Goal: Task Accomplishment & Management: Manage account settings

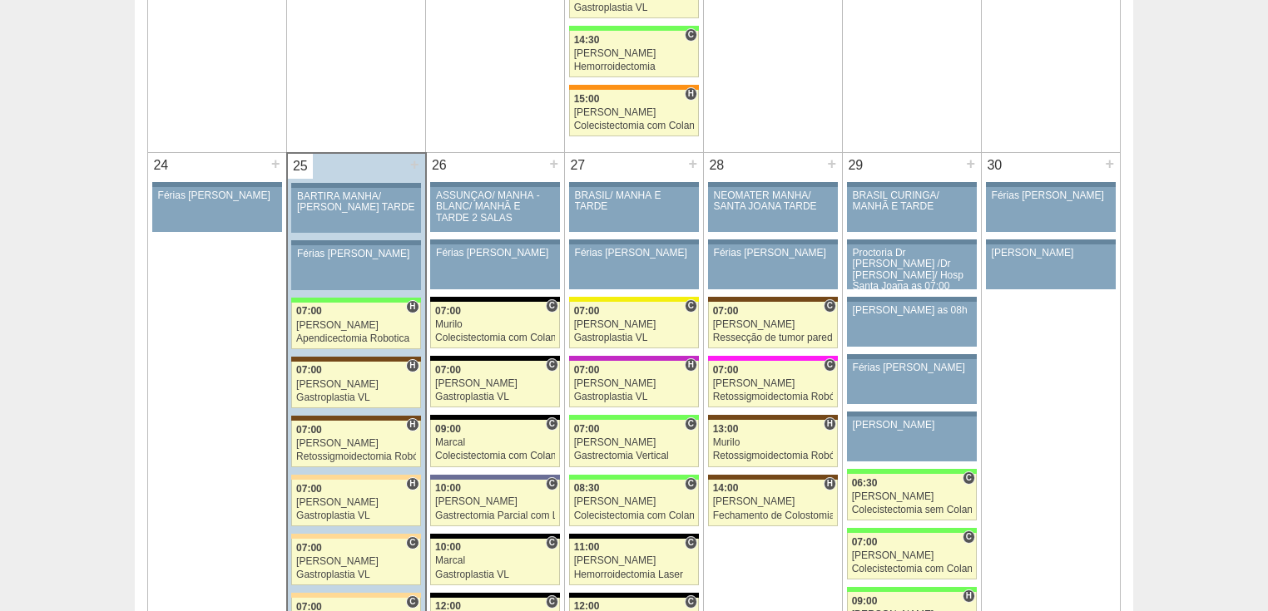
scroll to position [3926, 0]
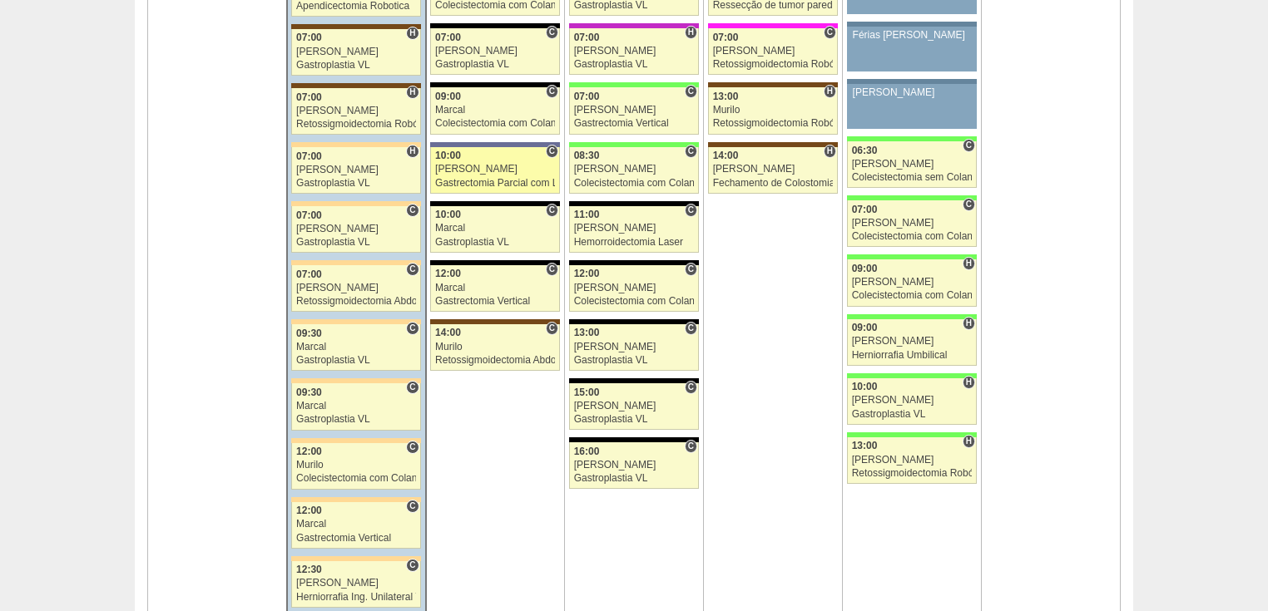
click at [489, 178] on div "Gastrectomia Parcial com Linfadenectomia" at bounding box center [495, 183] width 120 height 11
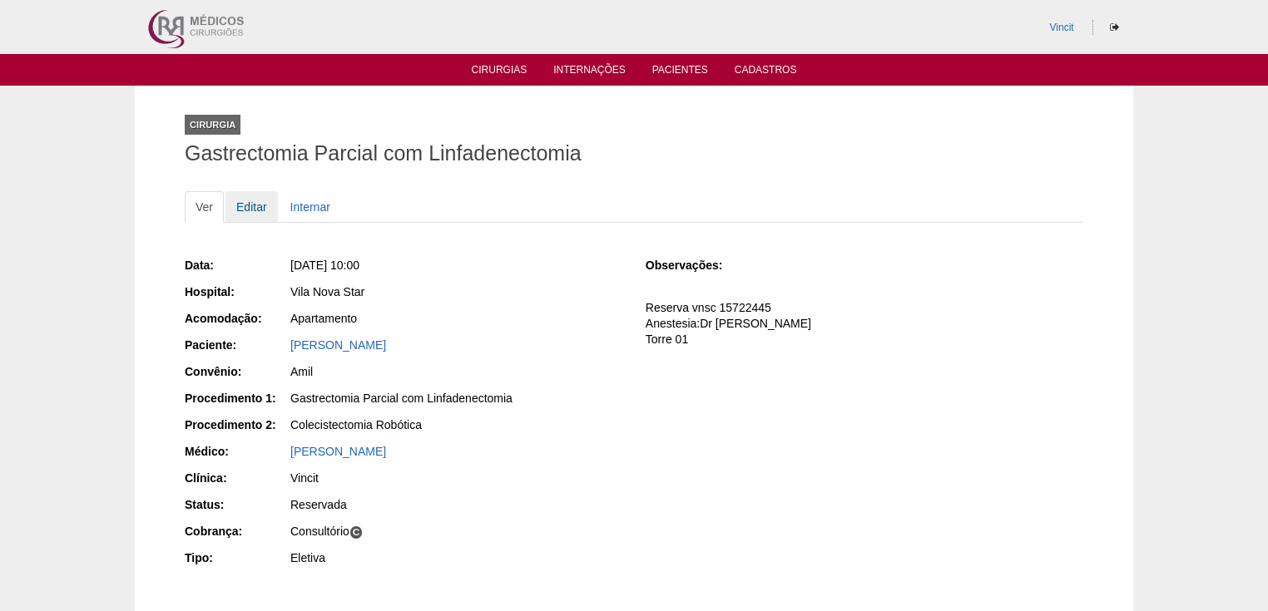
click at [251, 208] on link "Editar" at bounding box center [251, 207] width 52 height 32
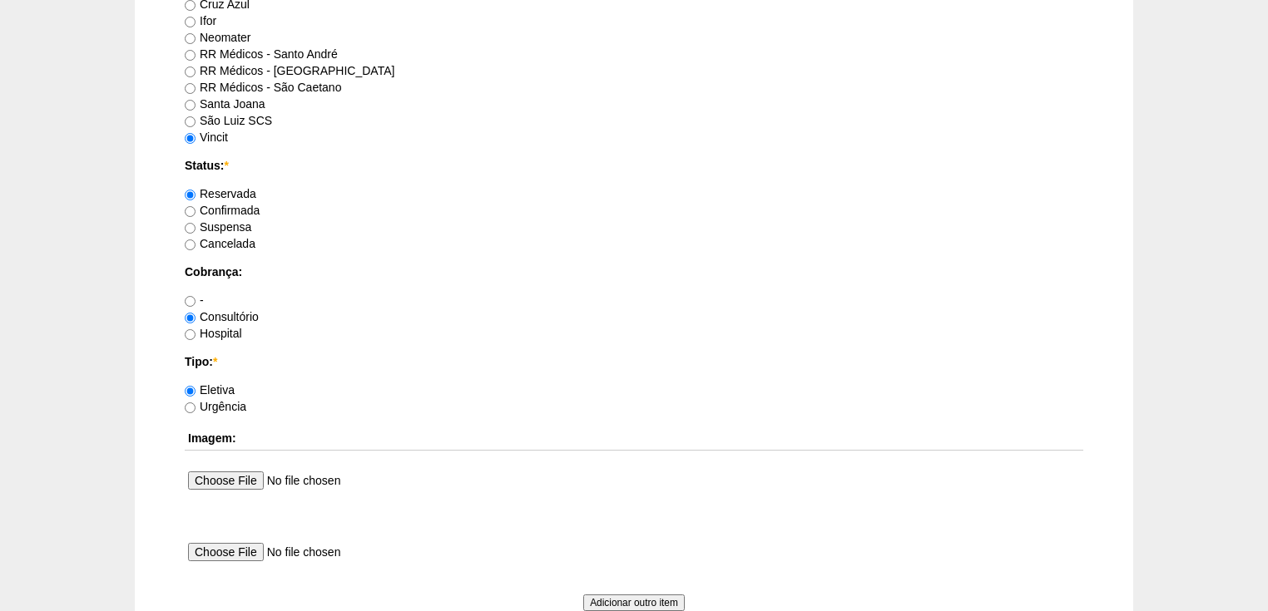
scroll to position [1397, 0]
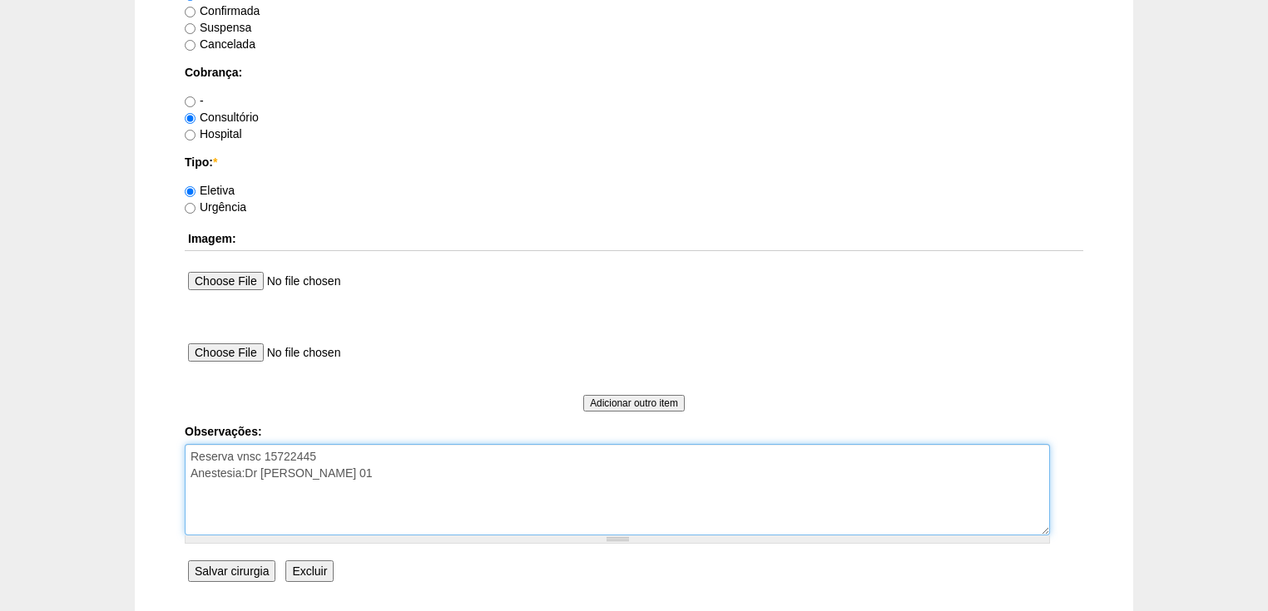
click at [250, 482] on textarea "Reserva vnsc 15722445 Anestesia:Dr Renan Torre 01" at bounding box center [617, 490] width 865 height 92
type textarea "Reserva vnsc 15722445 Anestesia:Dr Renan Torre 01 Autorizada!"
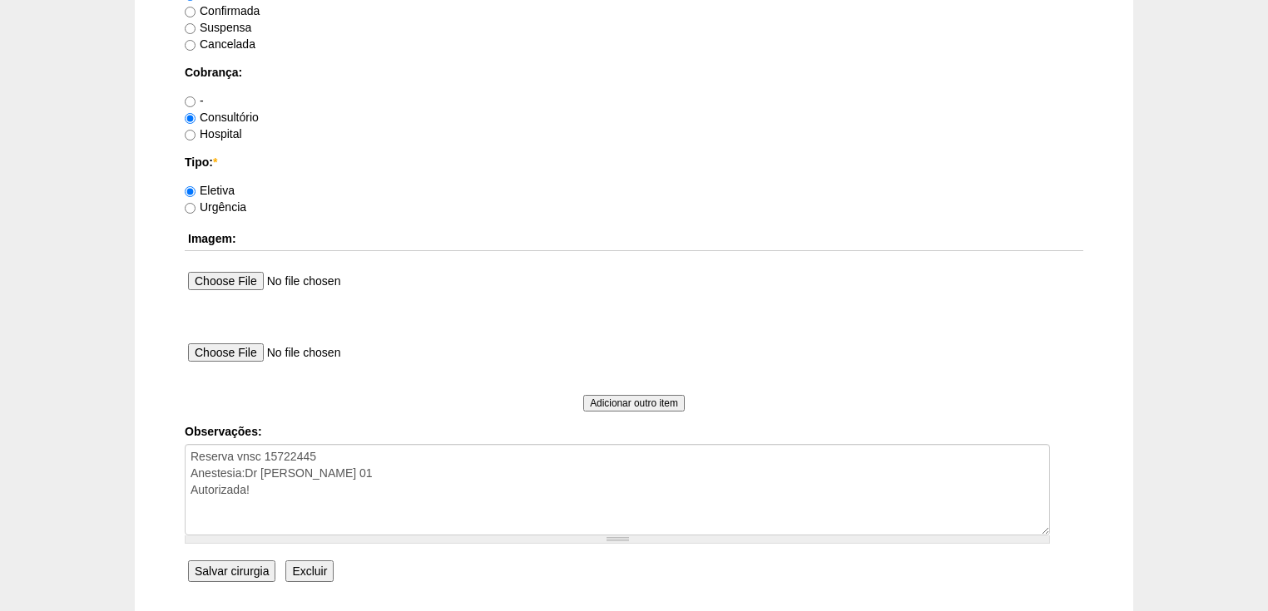
click at [235, 568] on input "Salvar cirurgia" at bounding box center [231, 572] width 87 height 22
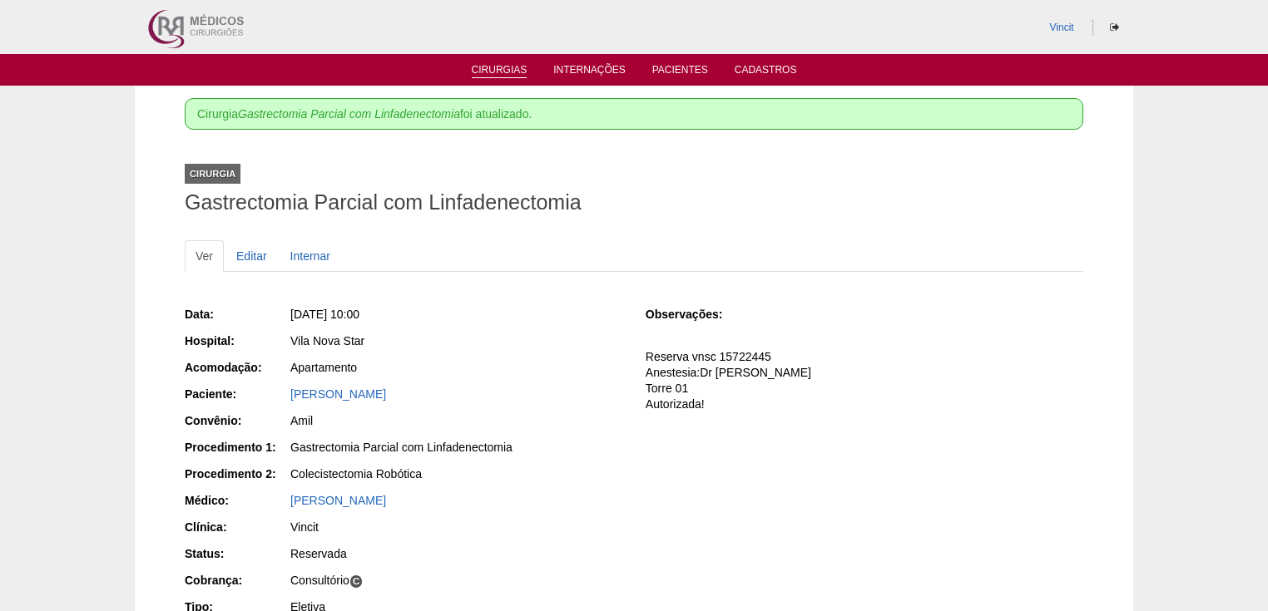
click at [500, 70] on link "Cirurgias" at bounding box center [500, 71] width 56 height 14
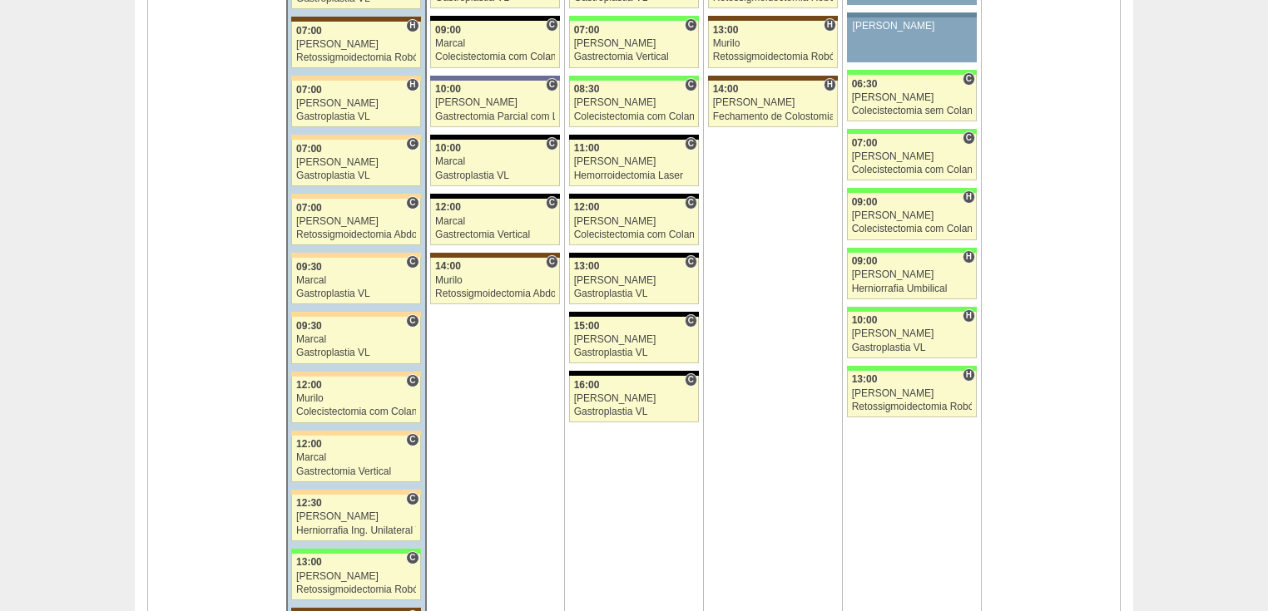
scroll to position [4192, 0]
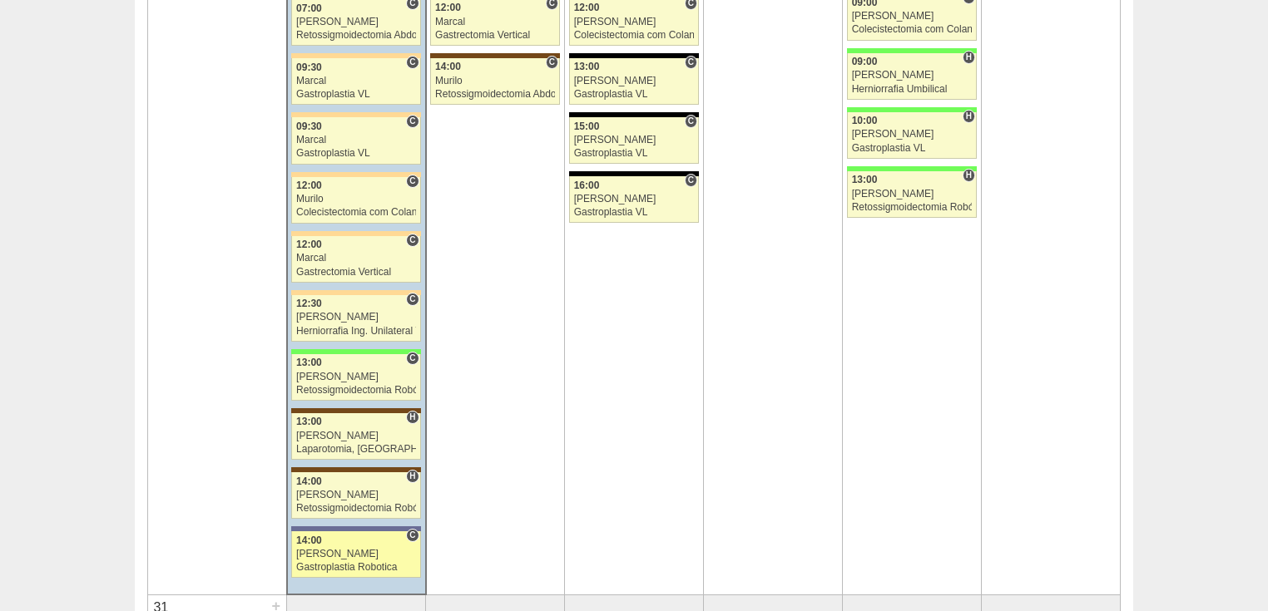
click at [336, 562] on div "Gastroplastia Robotica" at bounding box center [356, 567] width 120 height 11
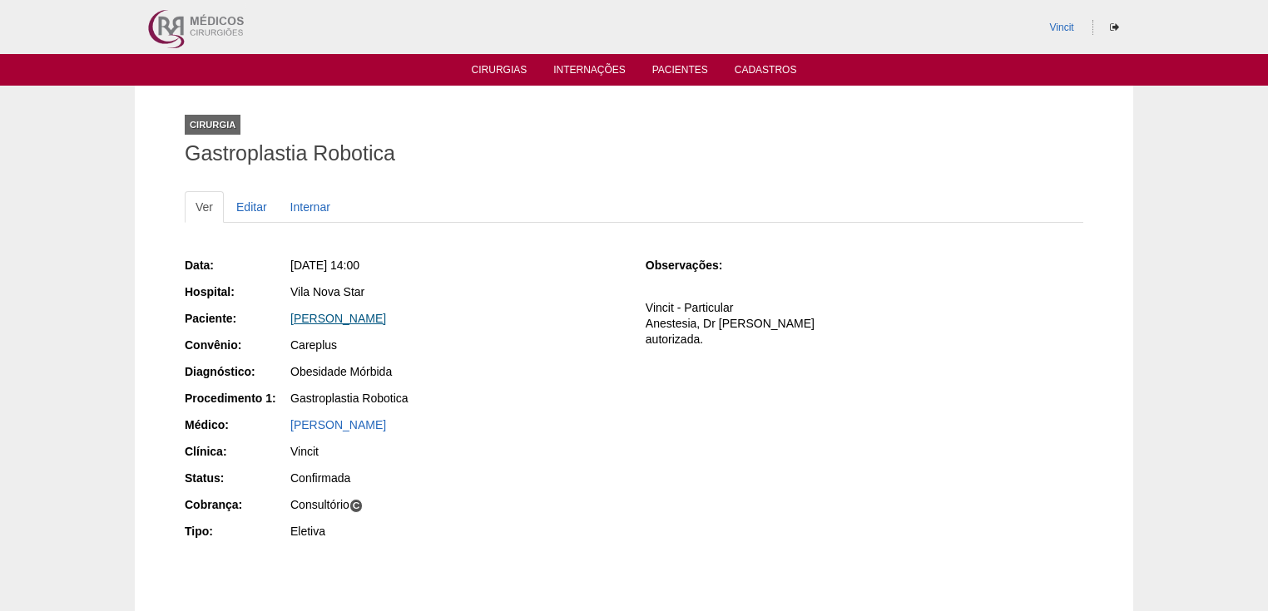
click at [362, 318] on link "[PERSON_NAME]" at bounding box center [338, 318] width 96 height 13
click at [486, 73] on link "Cirurgias" at bounding box center [500, 71] width 56 height 14
